Goal: Information Seeking & Learning: Check status

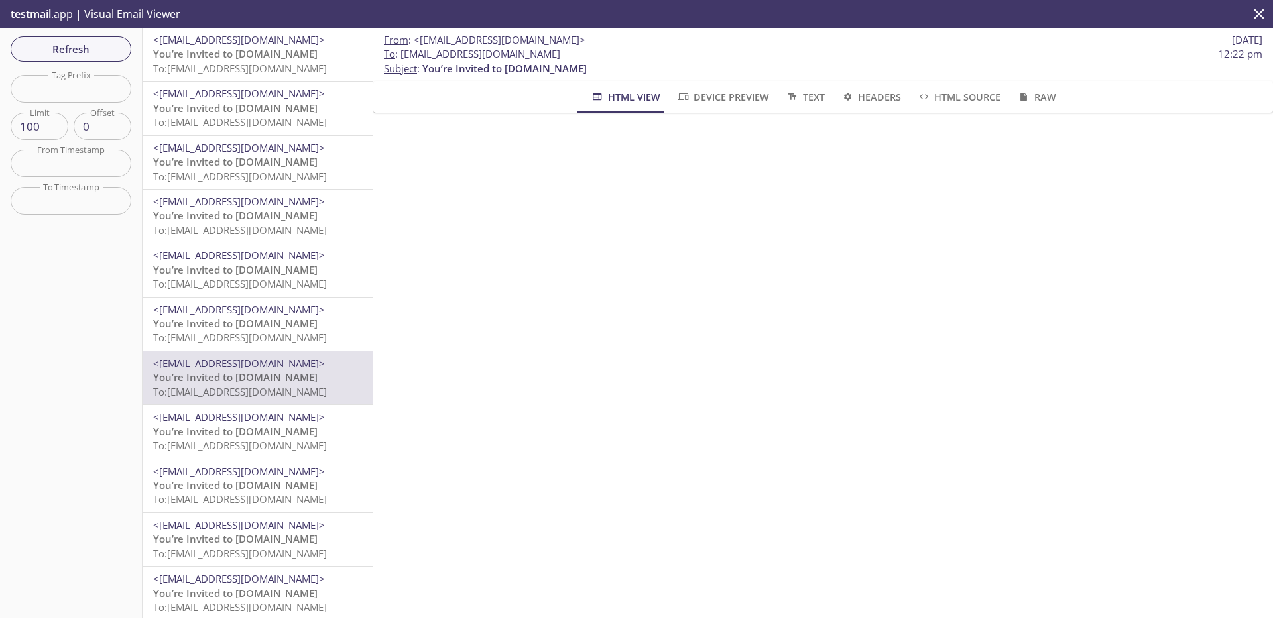
scroll to position [88, 0]
click at [105, 50] on span "Refresh" at bounding box center [70, 48] width 99 height 17
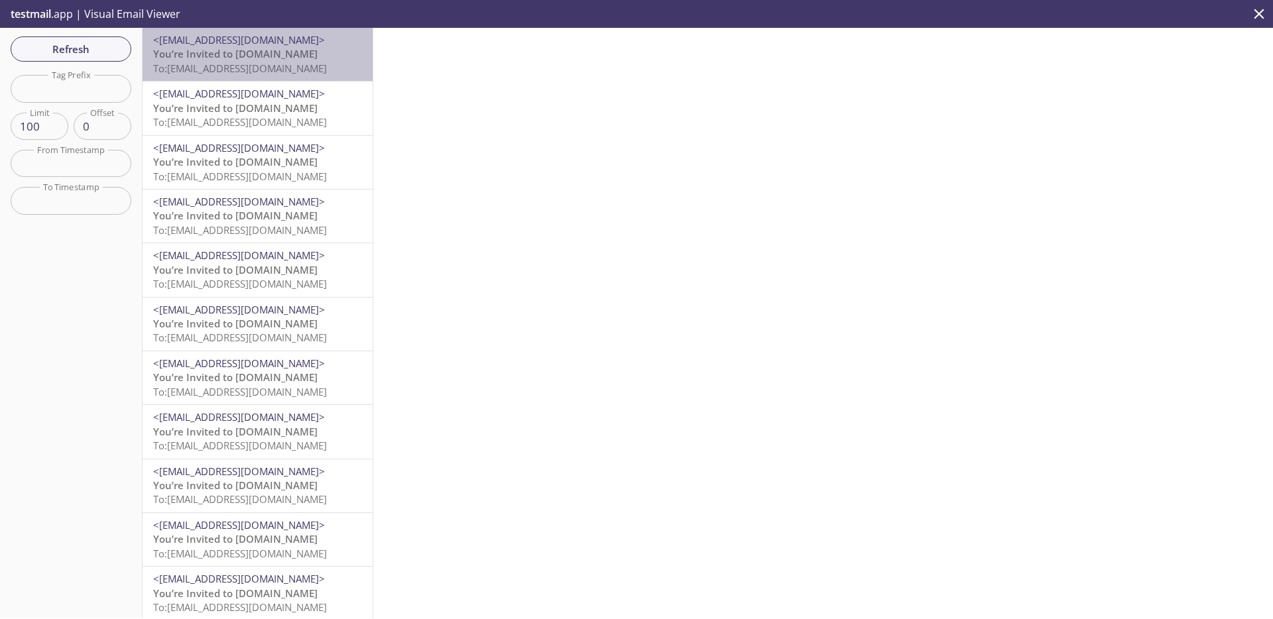
click at [262, 66] on span "To: [EMAIL_ADDRESS][DOMAIN_NAME]" at bounding box center [240, 68] width 174 height 13
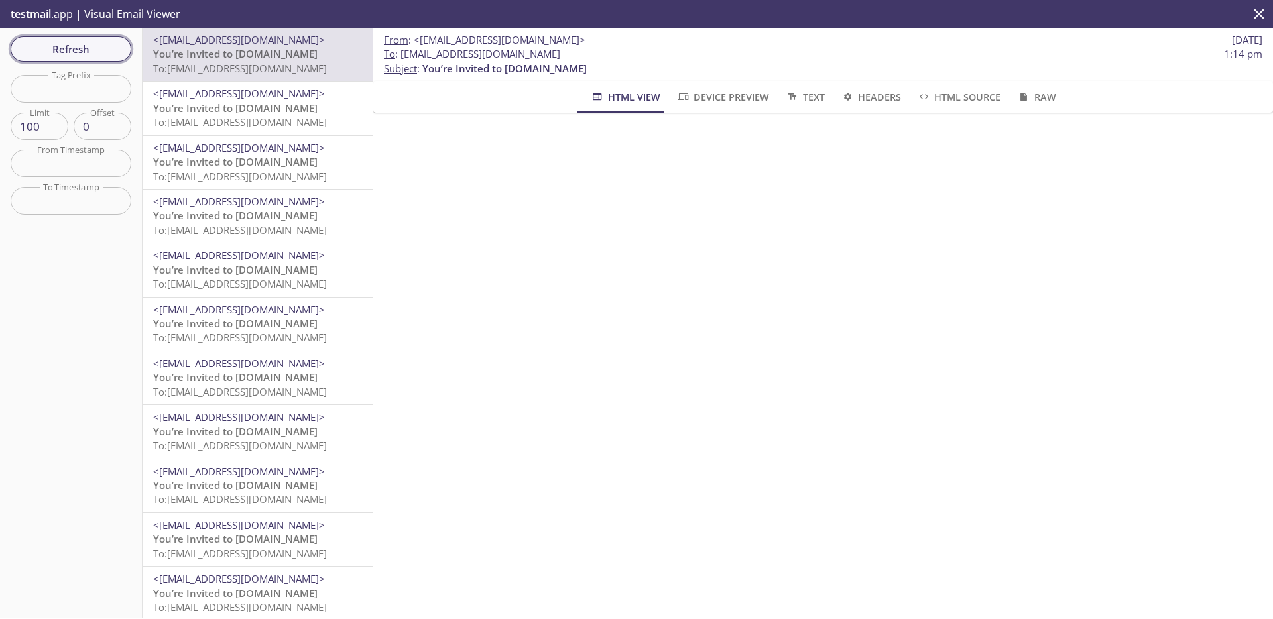
click at [98, 51] on span "Refresh" at bounding box center [70, 48] width 99 height 17
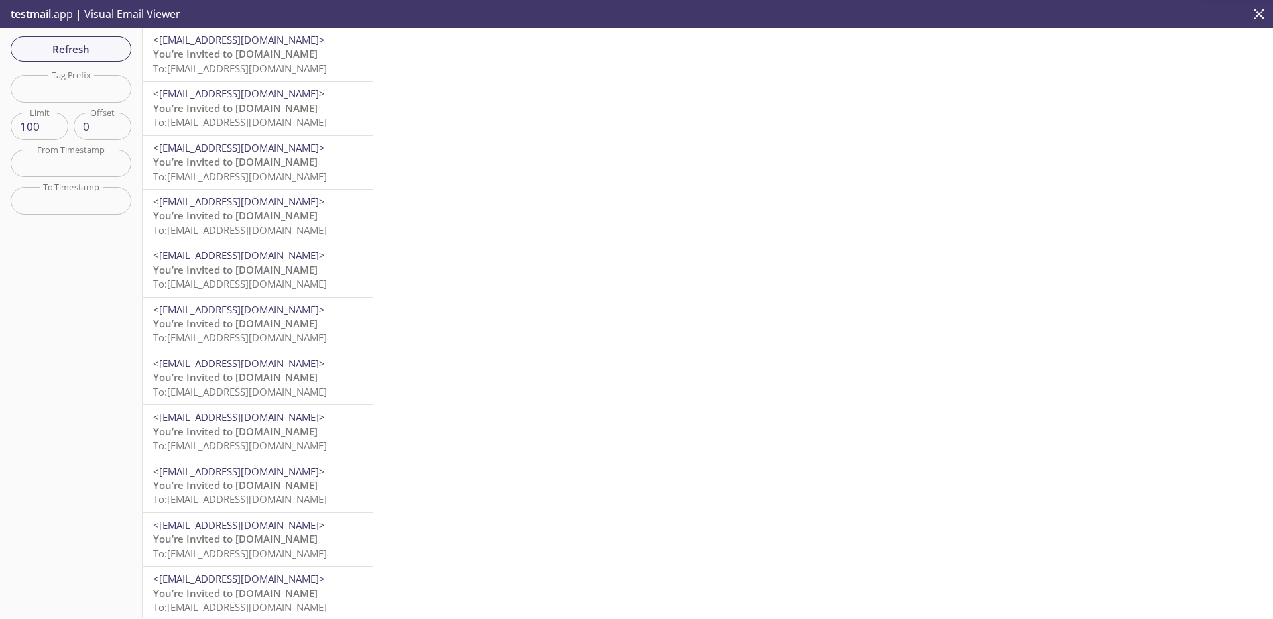
click at [251, 65] on span "To: [EMAIL_ADDRESS][DOMAIN_NAME]" at bounding box center [240, 68] width 174 height 13
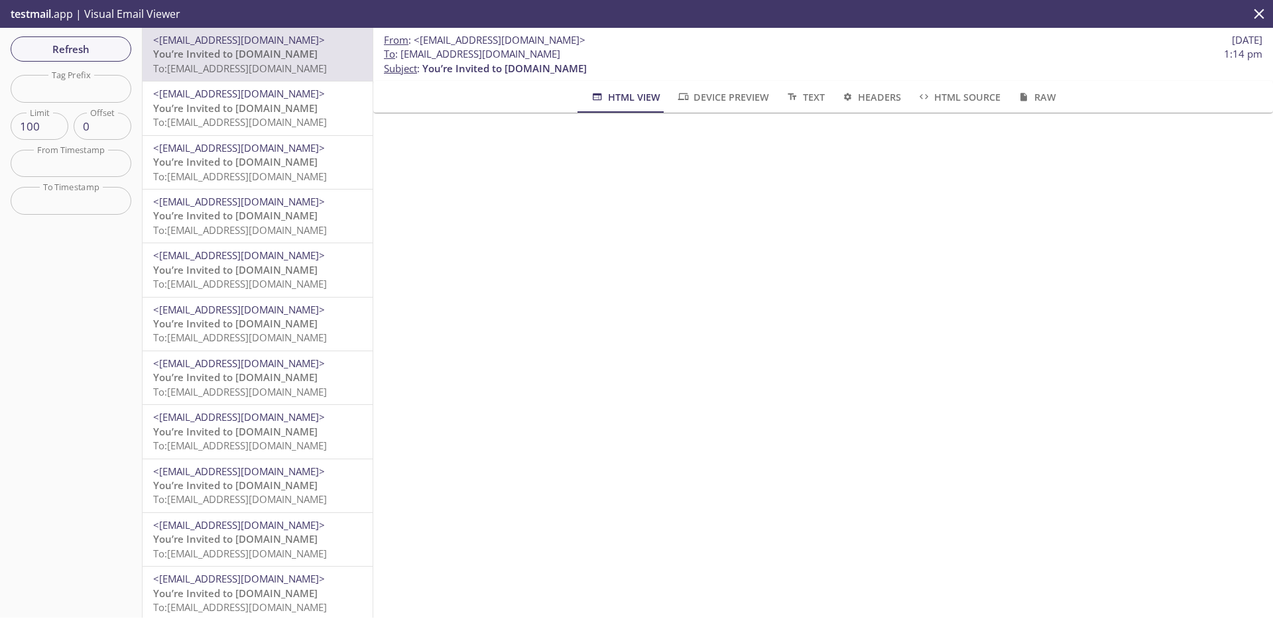
click at [1266, 12] on icon "close" at bounding box center [1258, 13] width 17 height 17
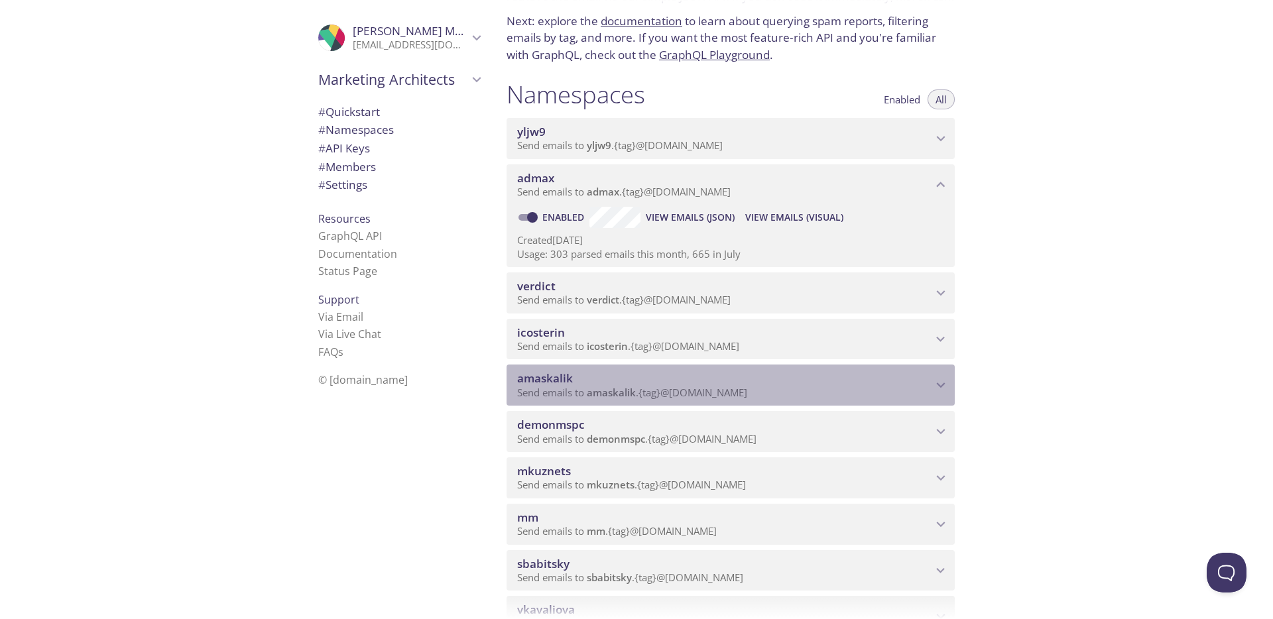
click at [631, 372] on span "amaskalik" at bounding box center [724, 378] width 415 height 15
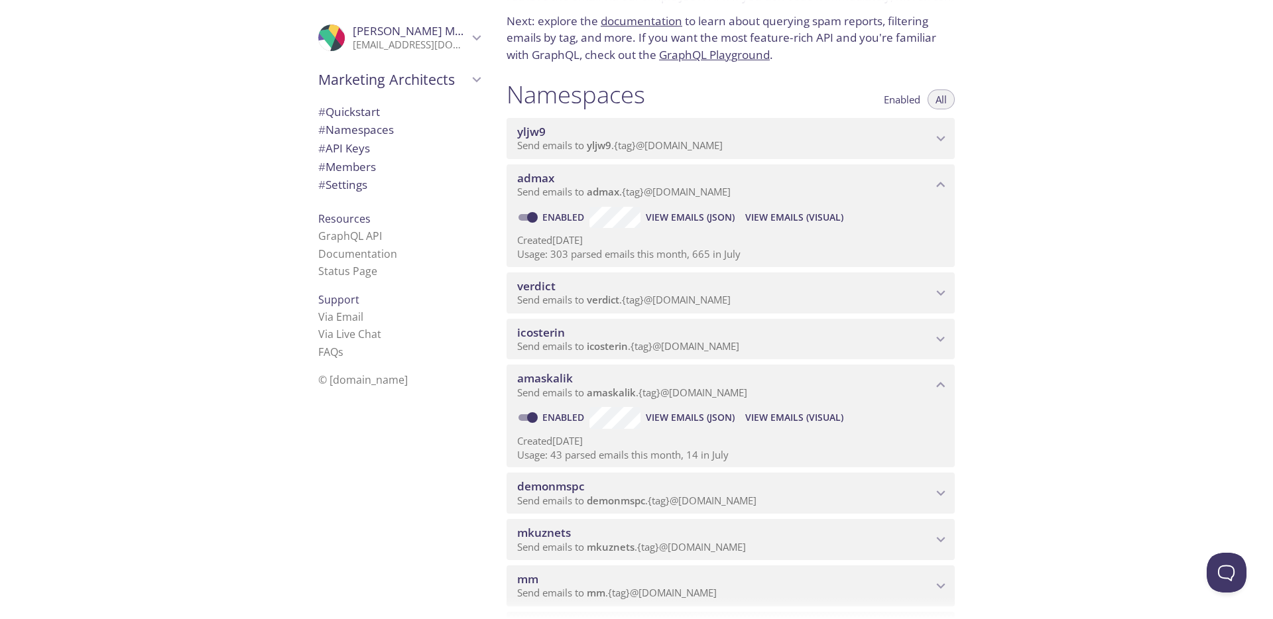
click at [808, 420] on span "View Emails (Visual)" at bounding box center [794, 418] width 98 height 16
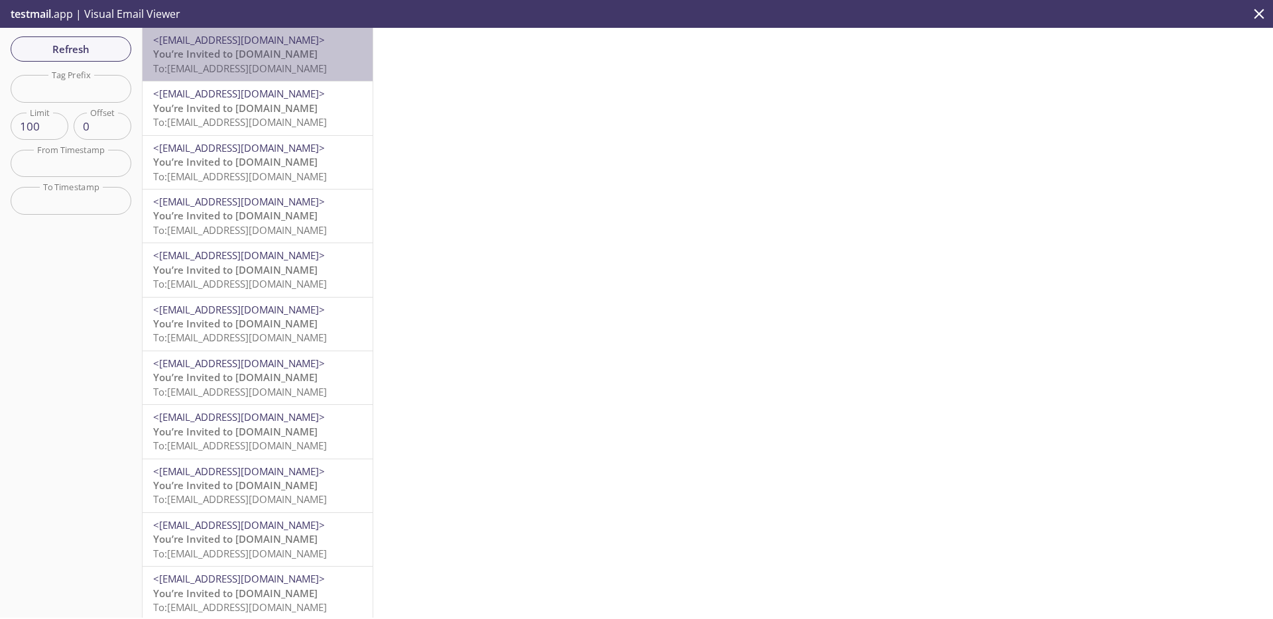
click at [281, 75] on p "You’re Invited to [DOMAIN_NAME] To: [EMAIL_ADDRESS][DOMAIN_NAME]" at bounding box center [257, 61] width 209 height 28
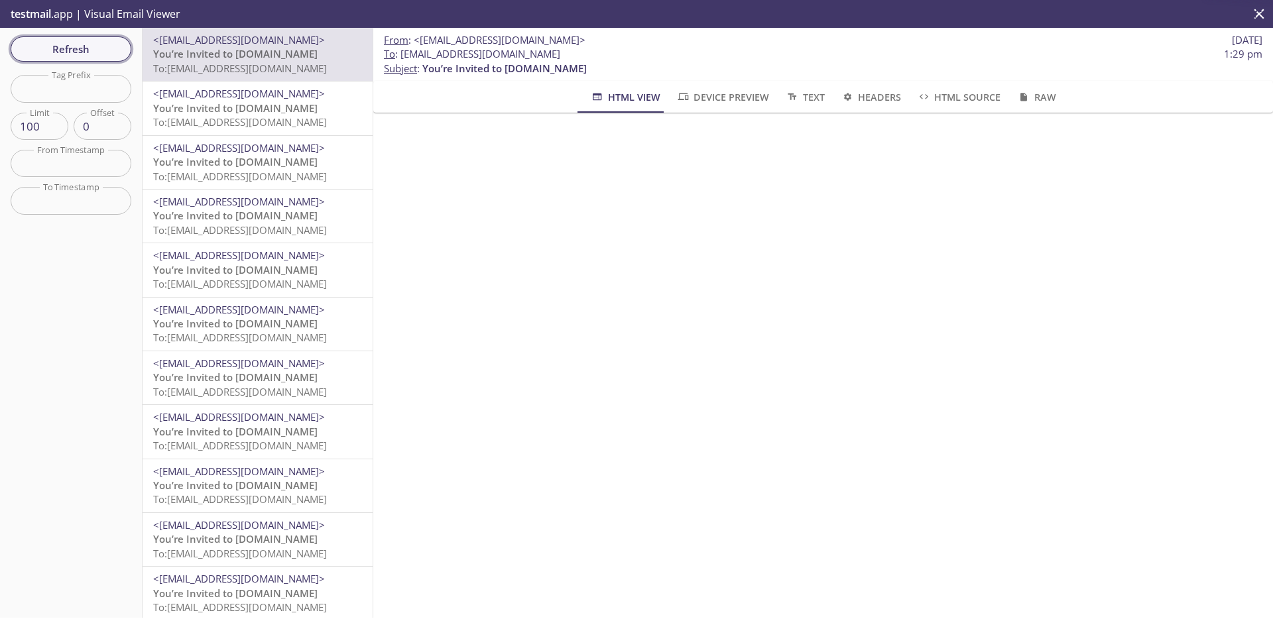
click at [99, 56] on span "Refresh" at bounding box center [70, 48] width 99 height 17
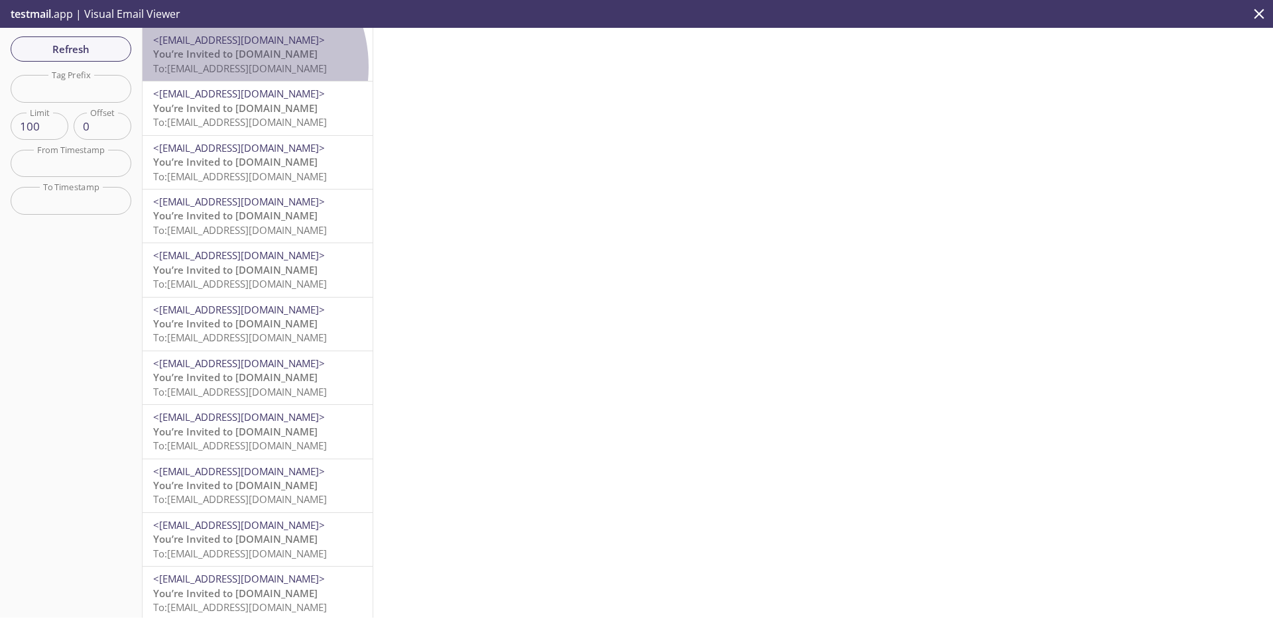
click at [225, 67] on span "To: [EMAIL_ADDRESS][DOMAIN_NAME]" at bounding box center [240, 68] width 174 height 13
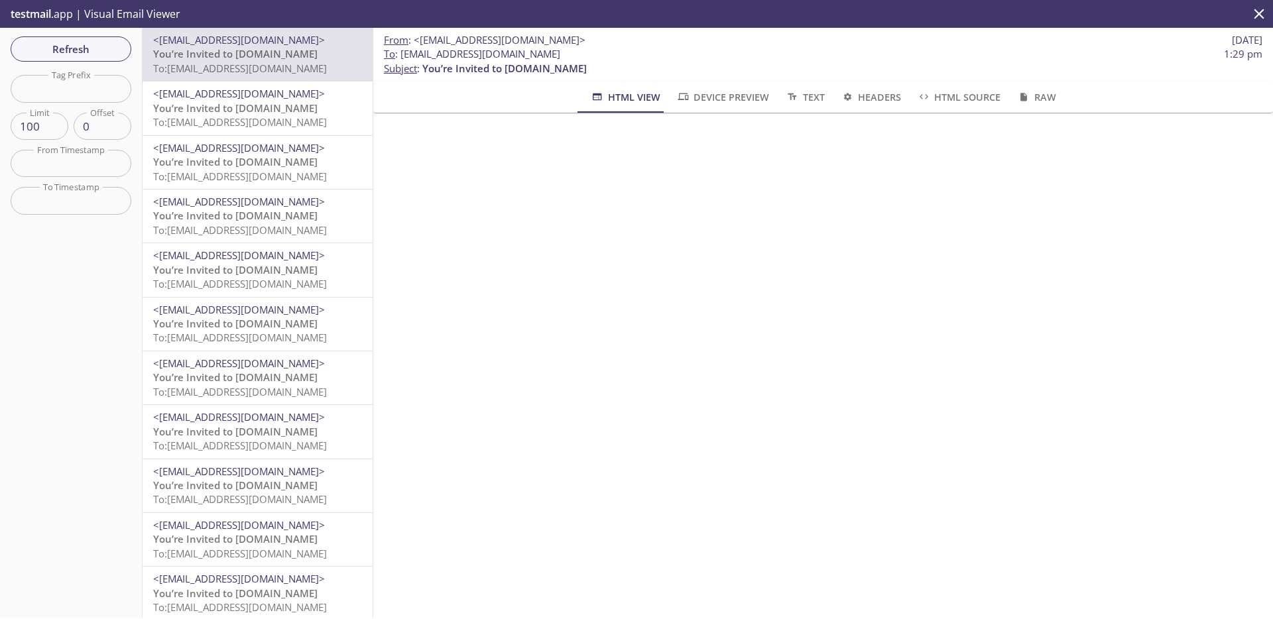
click at [68, 30] on div "Refresh Filters Tag Prefix Tag Prefix Limit 100 Limit Offset 0 Offset From Time…" at bounding box center [71, 323] width 142 height 590
click at [78, 43] on span "Refresh" at bounding box center [70, 48] width 99 height 17
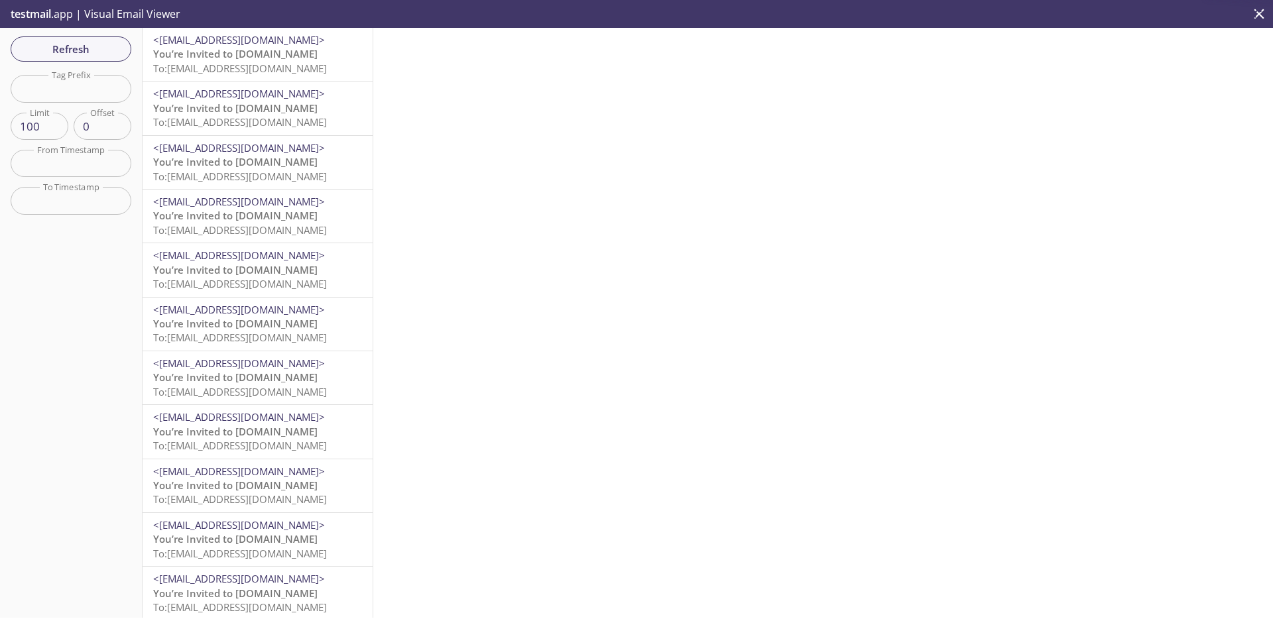
click at [258, 56] on span "You’re Invited to [DOMAIN_NAME]" at bounding box center [235, 53] width 164 height 13
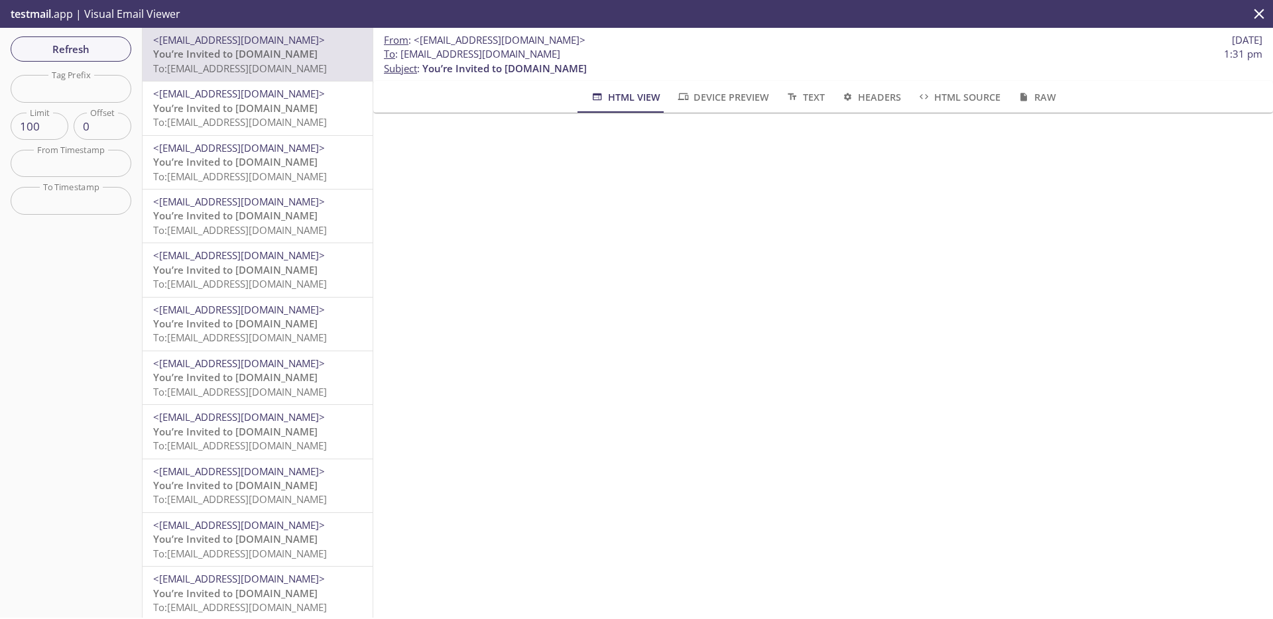
scroll to position [88, 0]
